Goal: Task Accomplishment & Management: Use online tool/utility

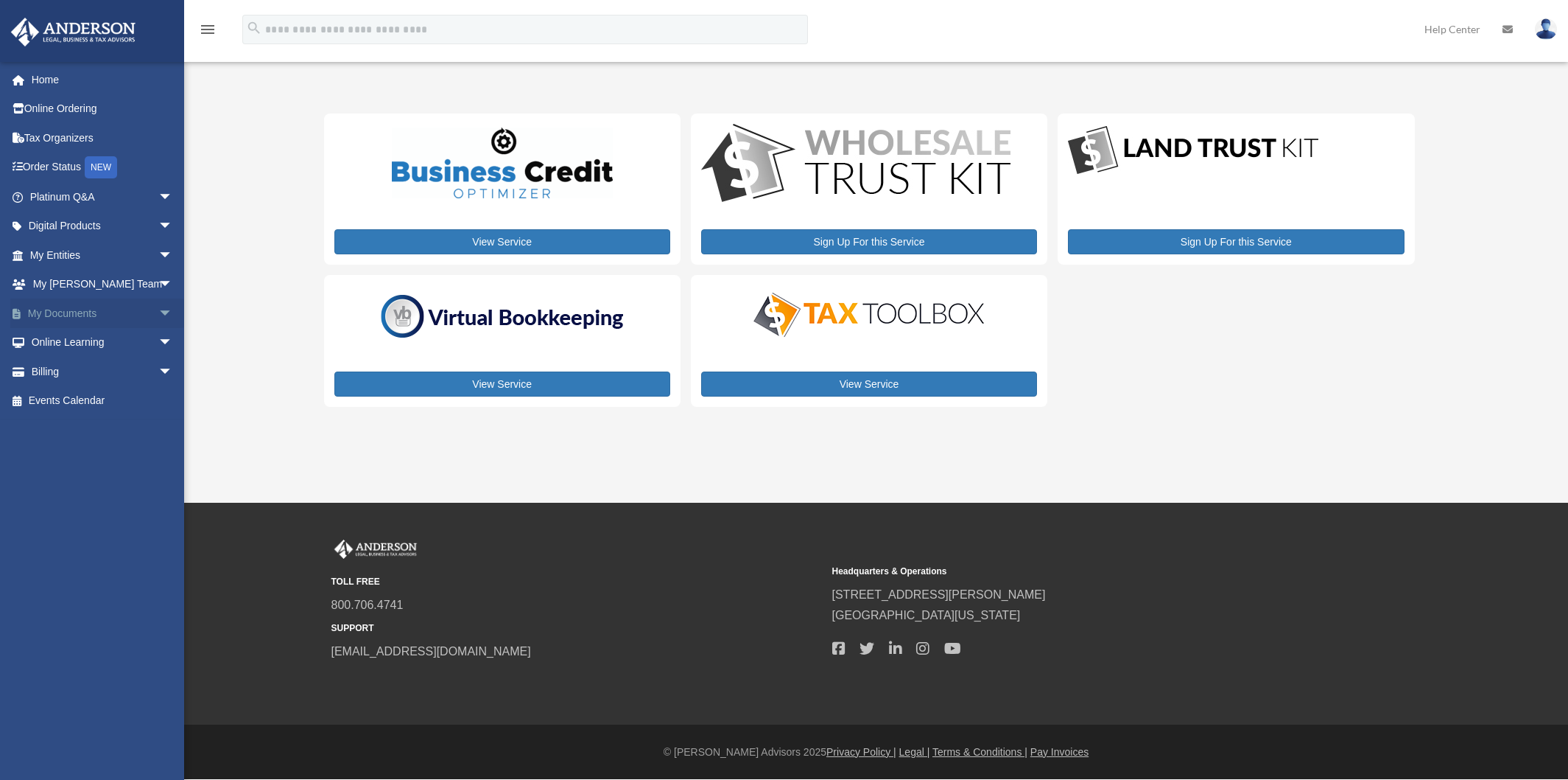
click at [158, 313] on span "arrow_drop_down" at bounding box center [173, 314] width 30 height 30
click at [67, 339] on link "Box" at bounding box center [108, 343] width 174 height 30
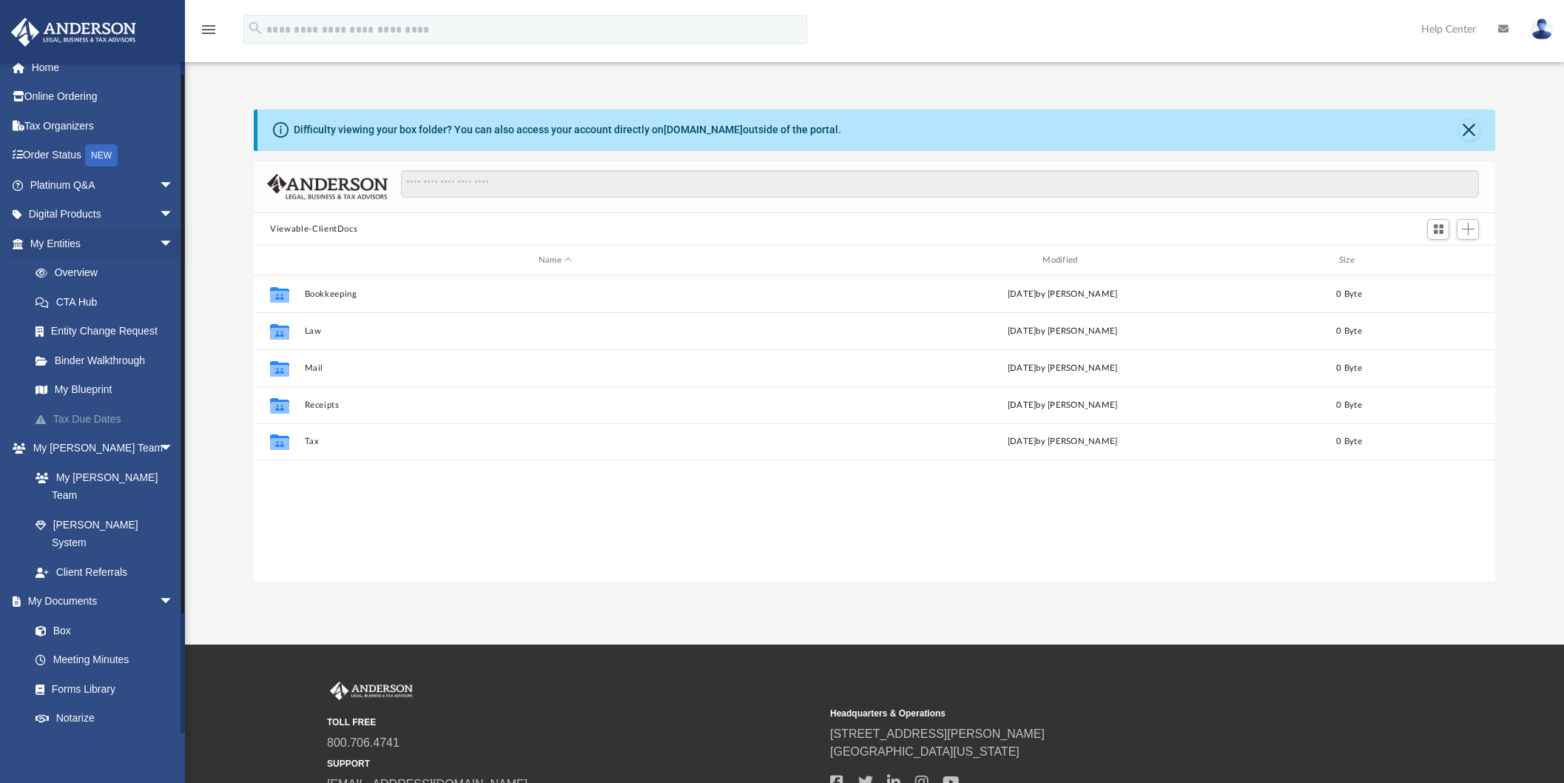
scroll to position [16, 0]
click at [159, 210] on span "arrow_drop_down" at bounding box center [174, 212] width 30 height 30
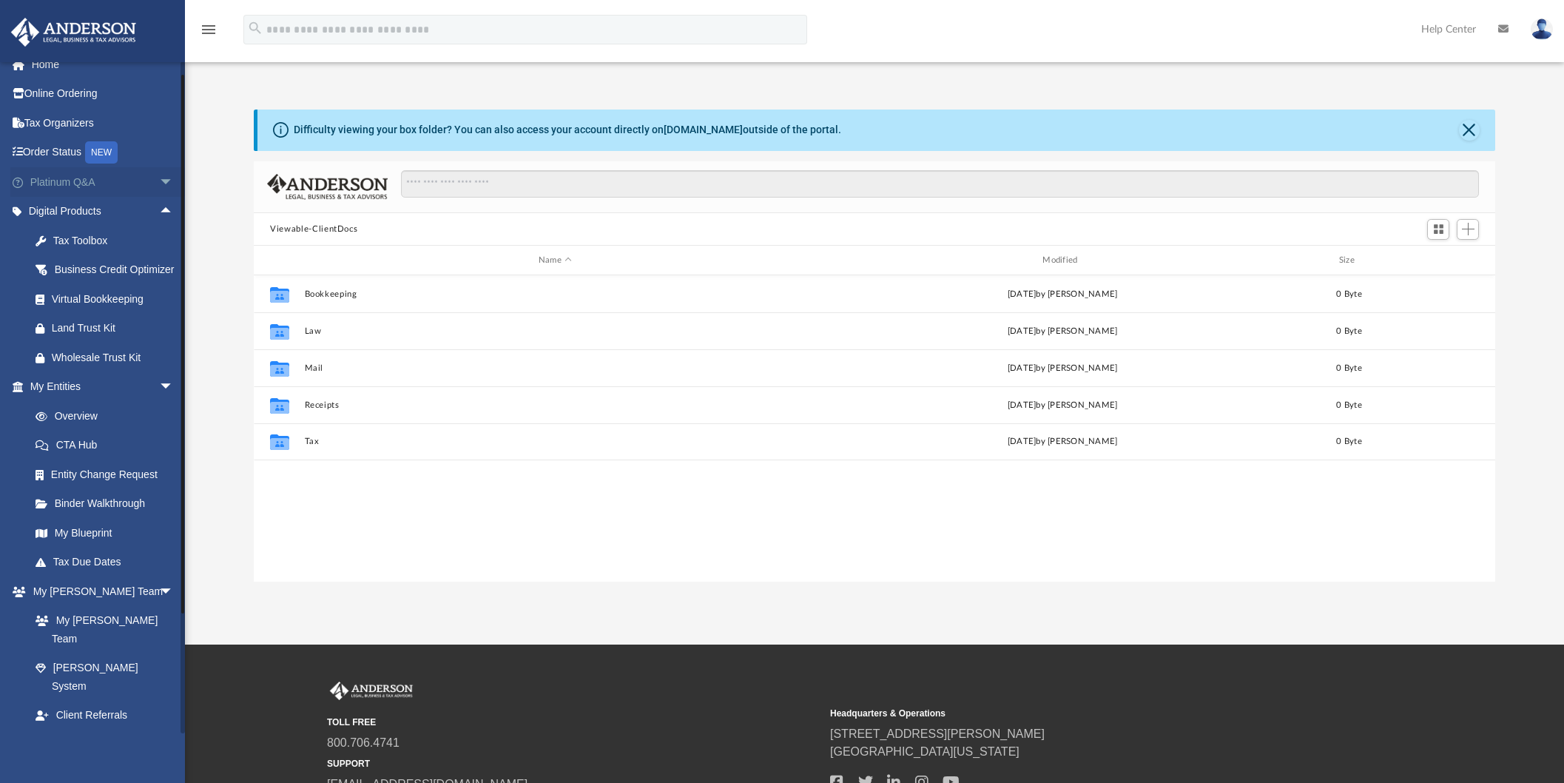
click at [159, 180] on span "arrow_drop_down" at bounding box center [174, 182] width 30 height 30
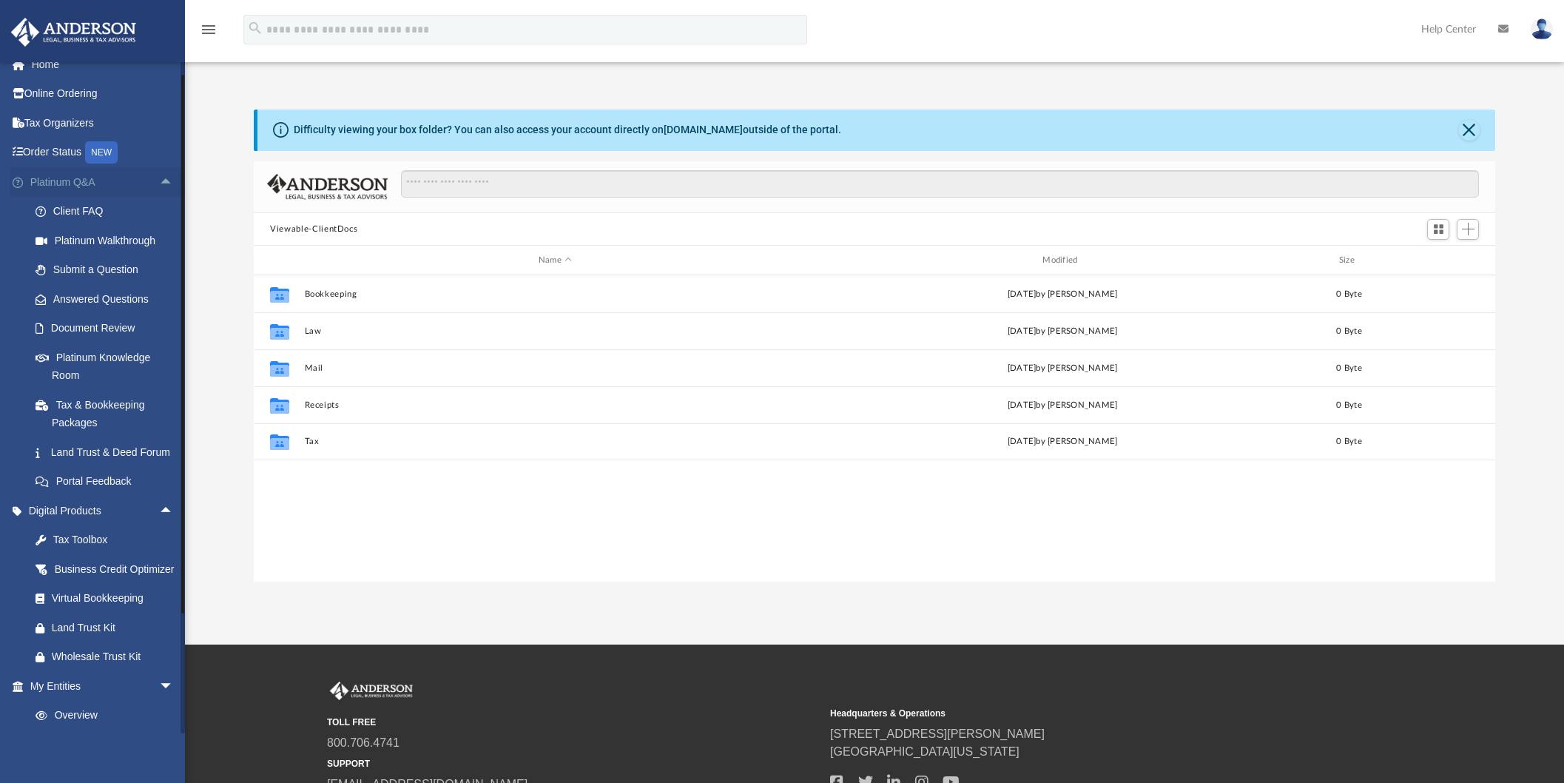
click at [159, 180] on span "arrow_drop_up" at bounding box center [174, 182] width 30 height 30
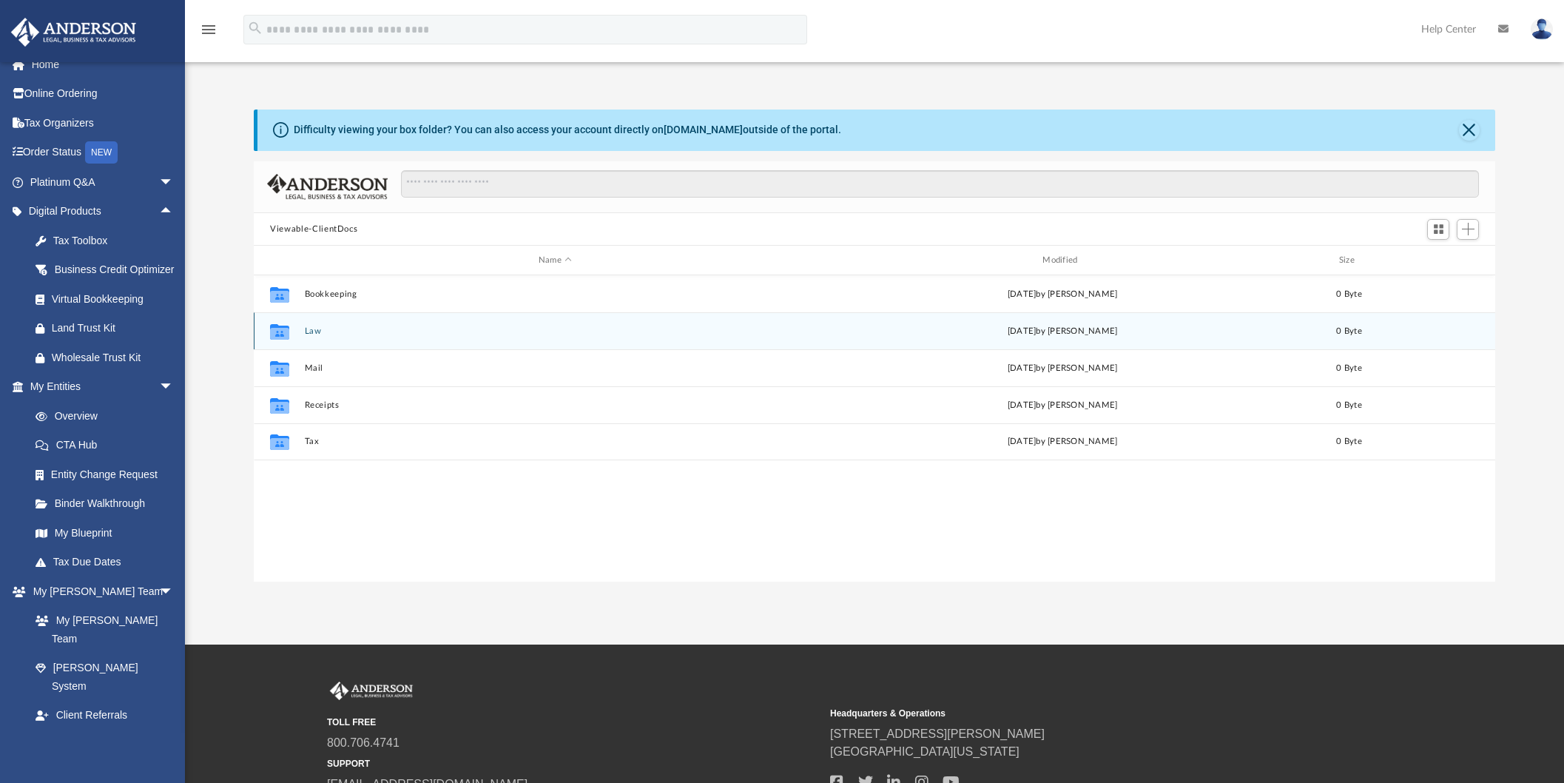
click at [309, 325] on div "Collaborated Folder Law Wed Aug 20 2025 by Charles Rogler 0 Byte" at bounding box center [874, 330] width 1241 height 37
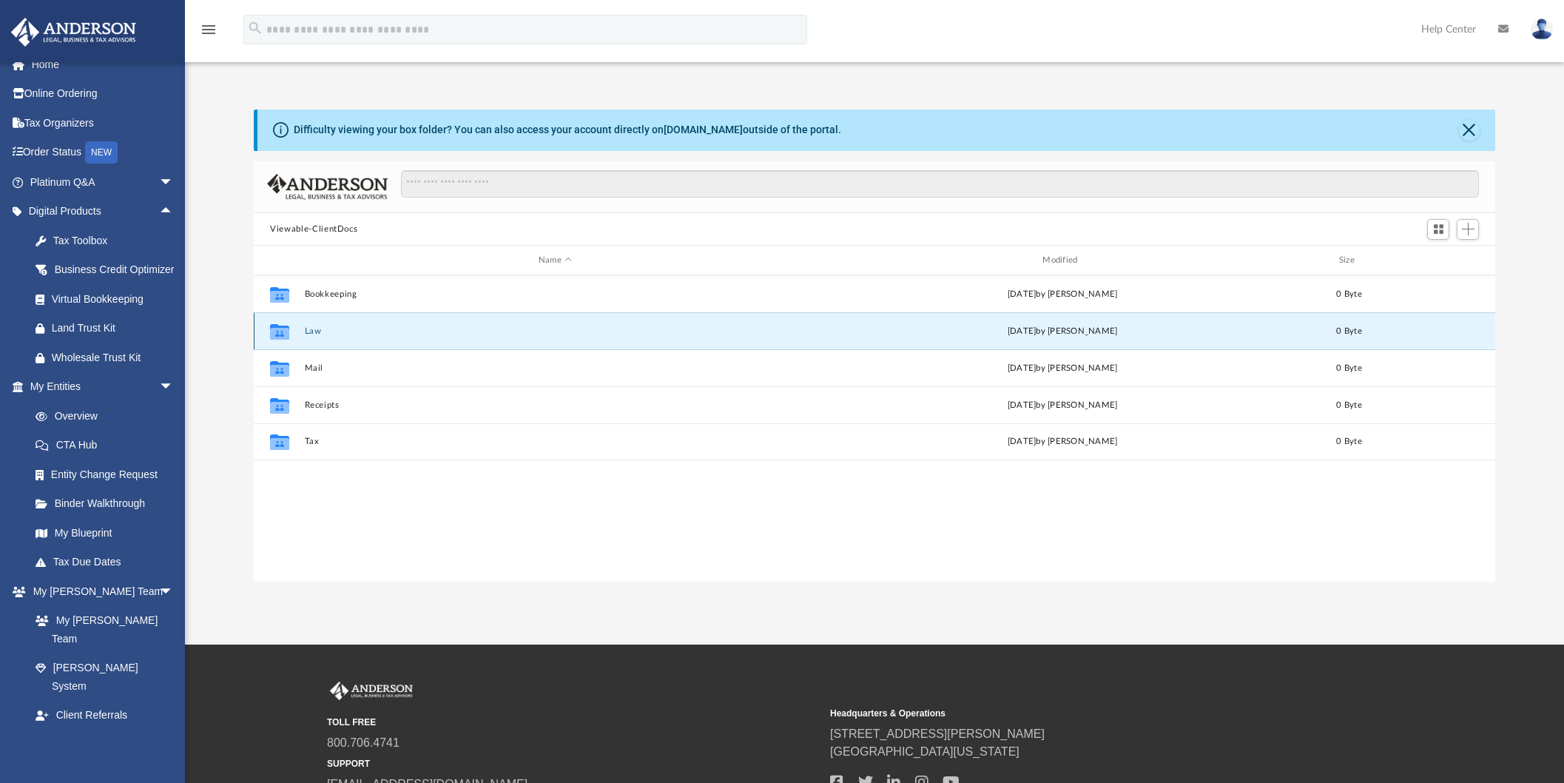
click at [279, 331] on icon "grid" at bounding box center [279, 334] width 19 height 12
click at [1166, 216] on div "Viewable-ClientDocs" at bounding box center [874, 229] width 1241 height 33
click at [1463, 229] on span "Add" at bounding box center [1468, 229] width 13 height 13
click at [1439, 260] on li "Upload" at bounding box center [1446, 260] width 47 height 16
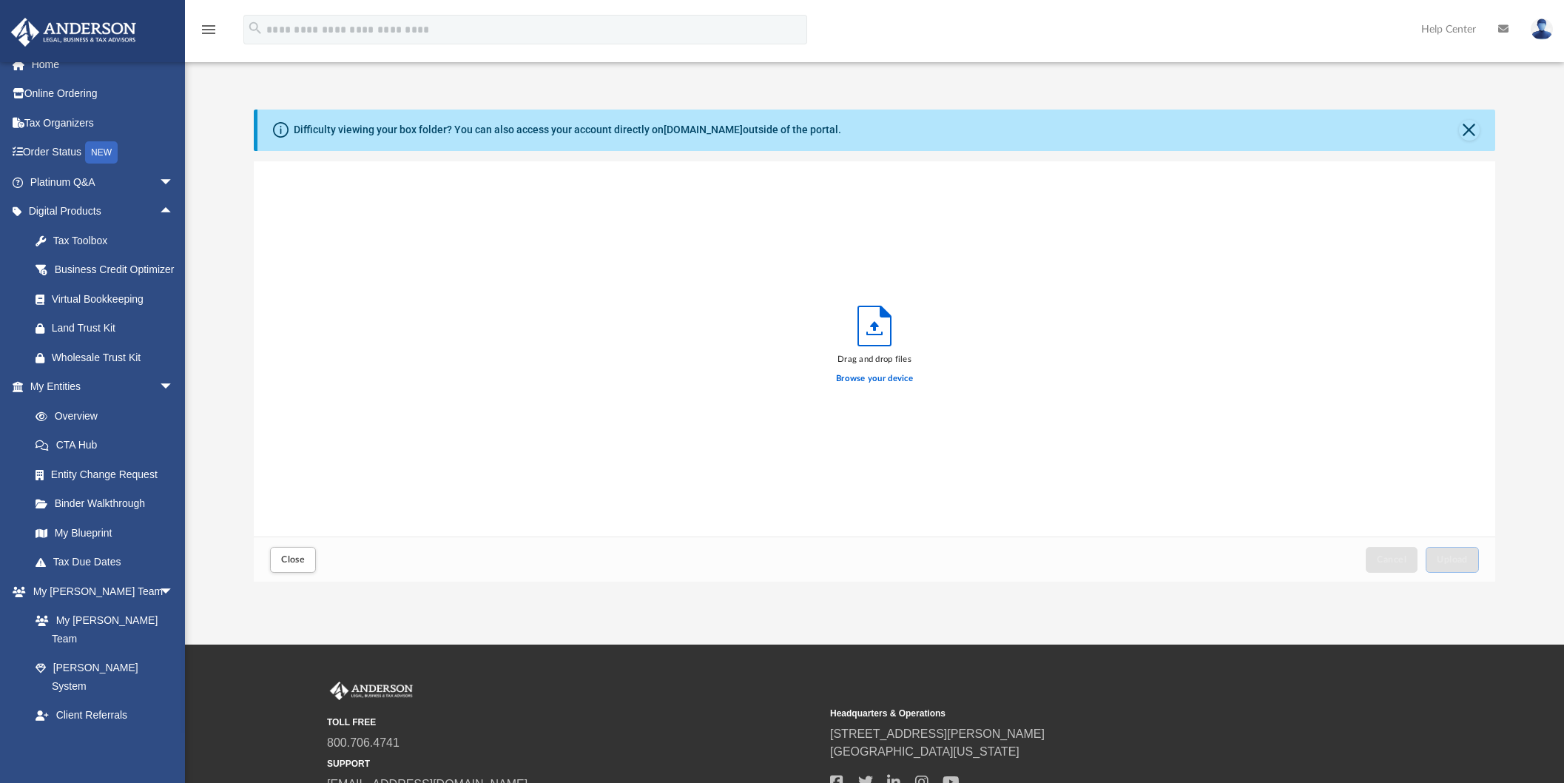
scroll to position [364, 1229]
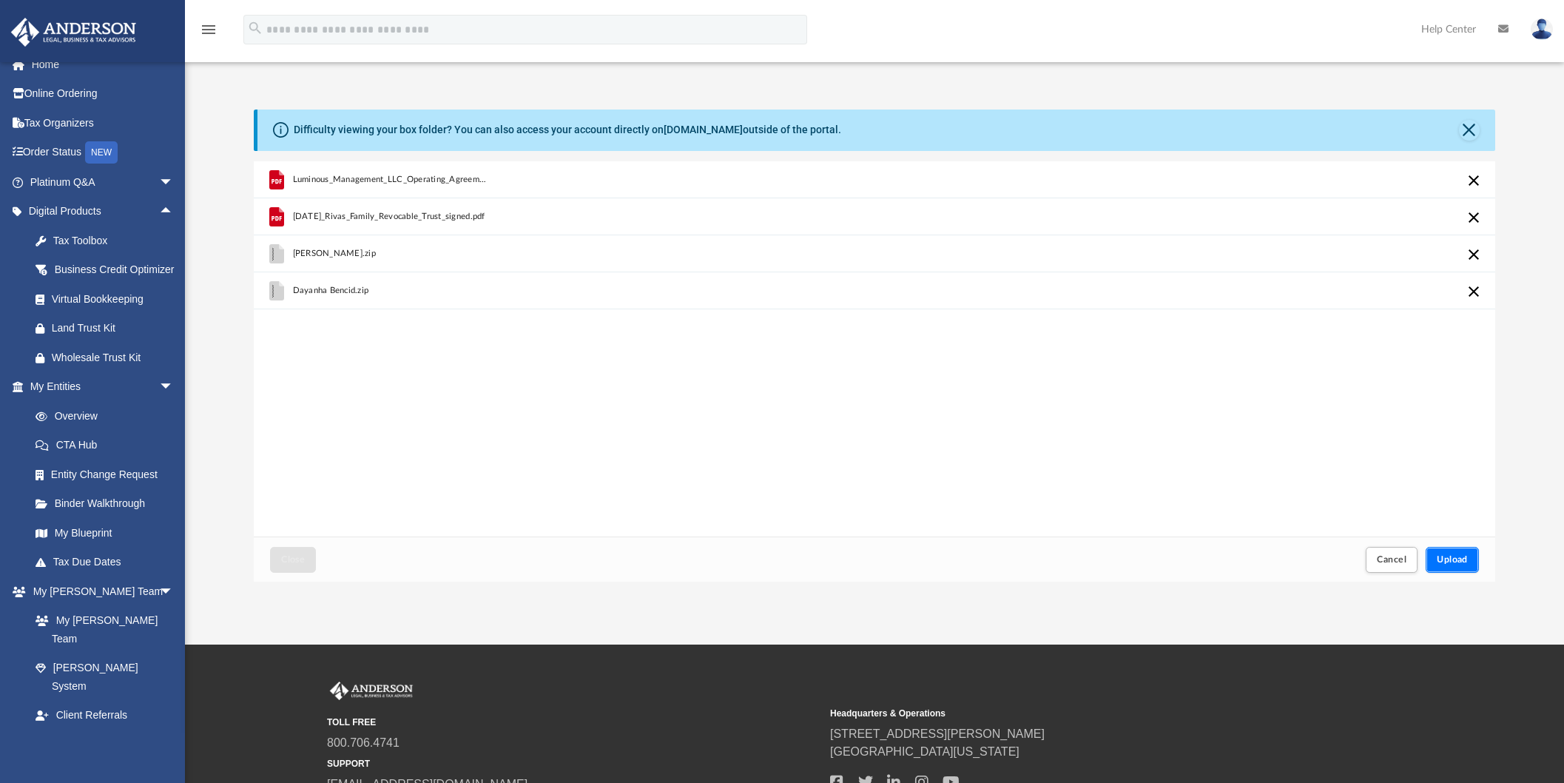
click at [1451, 562] on span "Upload" at bounding box center [1452, 559] width 31 height 9
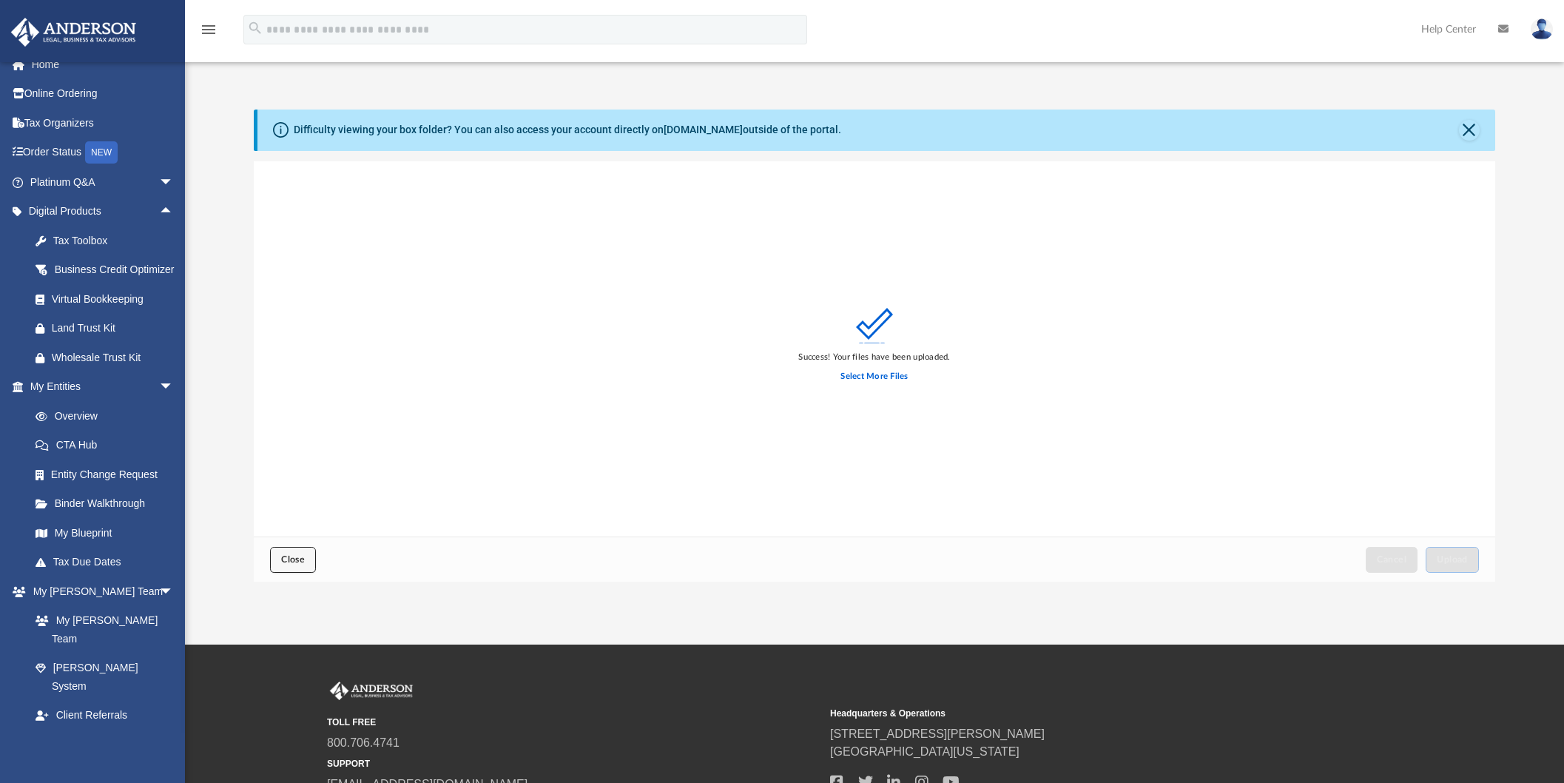
click at [287, 564] on span "Close" at bounding box center [293, 559] width 24 height 9
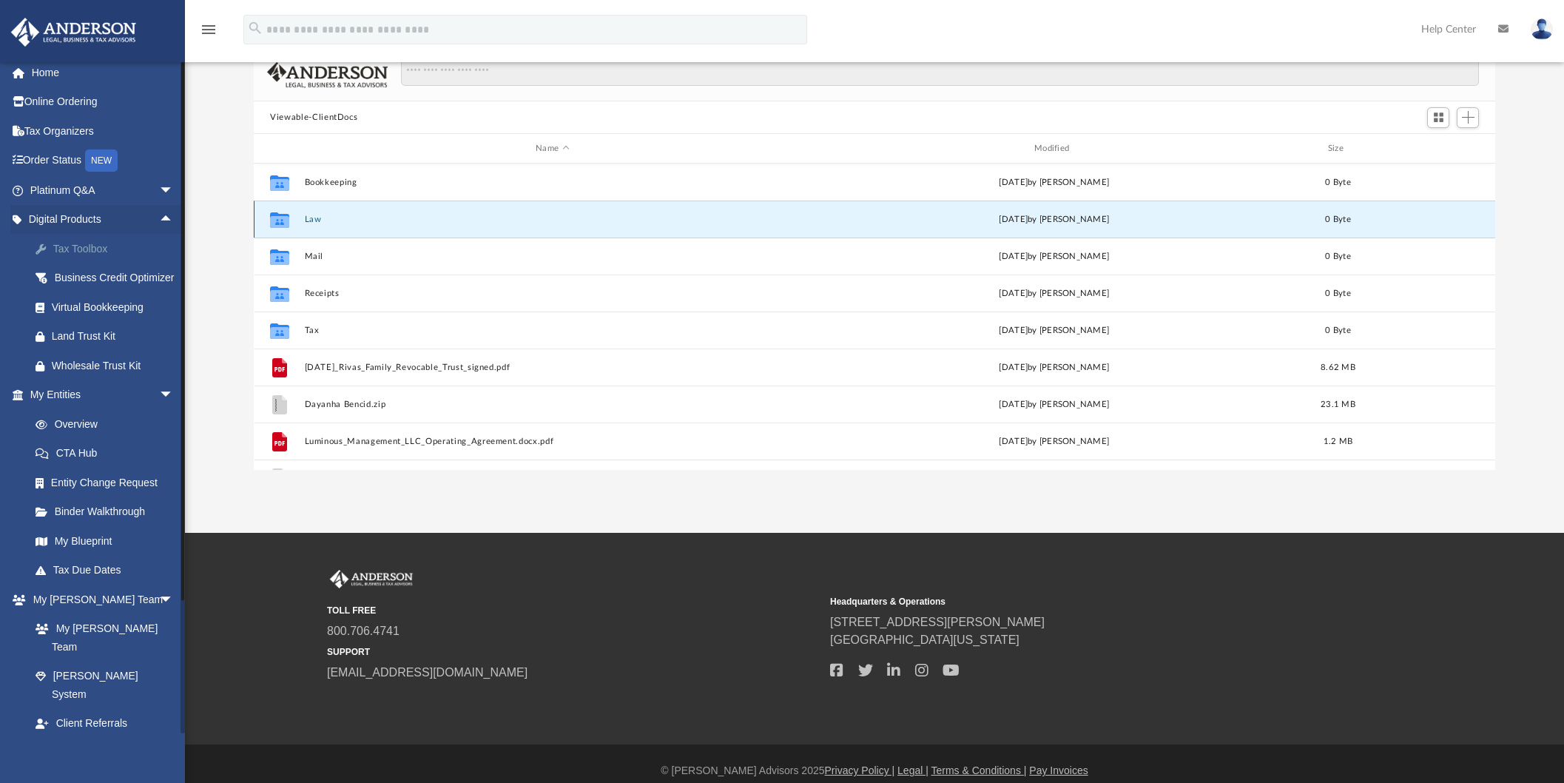
scroll to position [0, 0]
